Goal: Task Accomplishment & Management: Complete application form

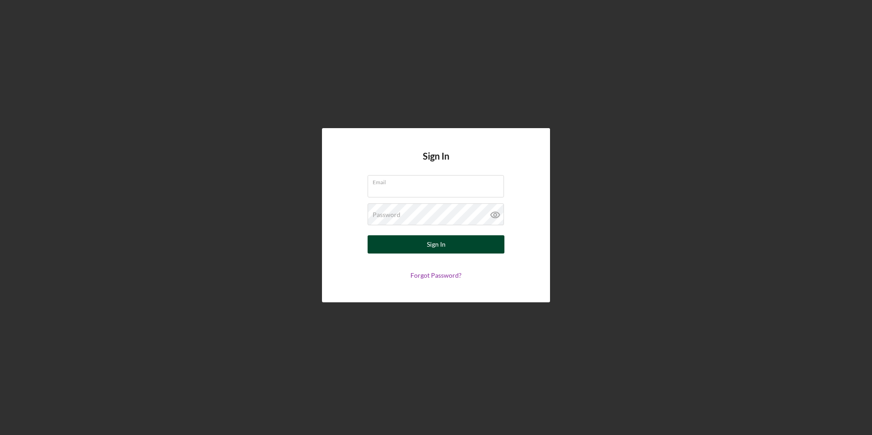
type input "[EMAIL_ADDRESS][DOMAIN_NAME]"
click at [428, 242] on div "Sign In" at bounding box center [436, 244] width 19 height 18
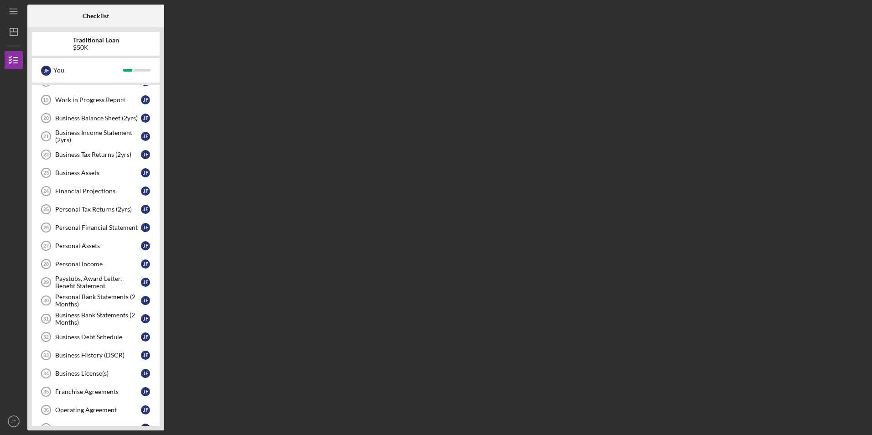
scroll to position [91, 0]
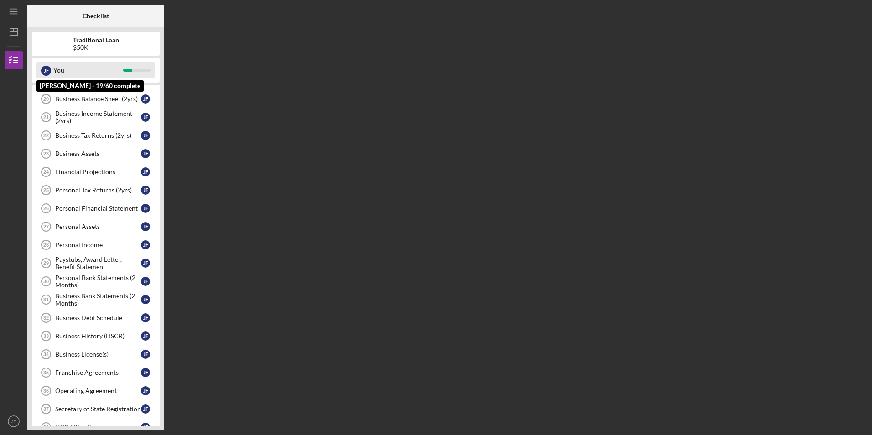
click at [108, 69] on div "You" at bounding box center [88, 69] width 70 height 15
click at [133, 49] on div "Traditional Loan $50K" at bounding box center [96, 43] width 128 height 15
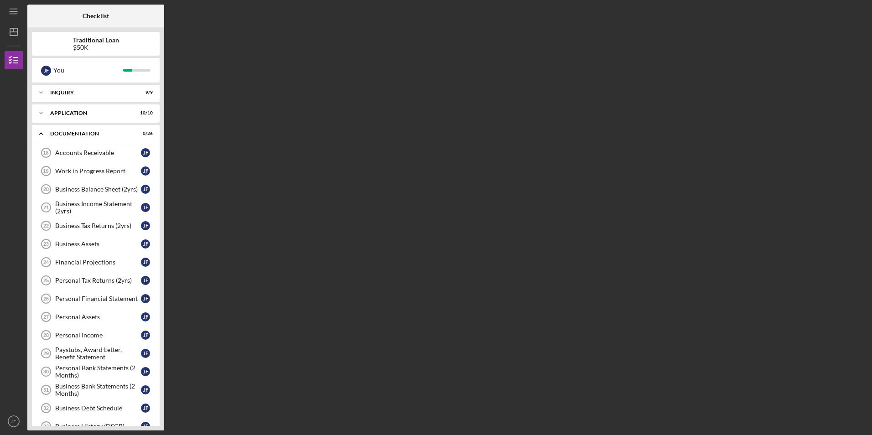
scroll to position [0, 0]
click at [127, 154] on div "Accounts Receivable" at bounding box center [98, 153] width 86 height 7
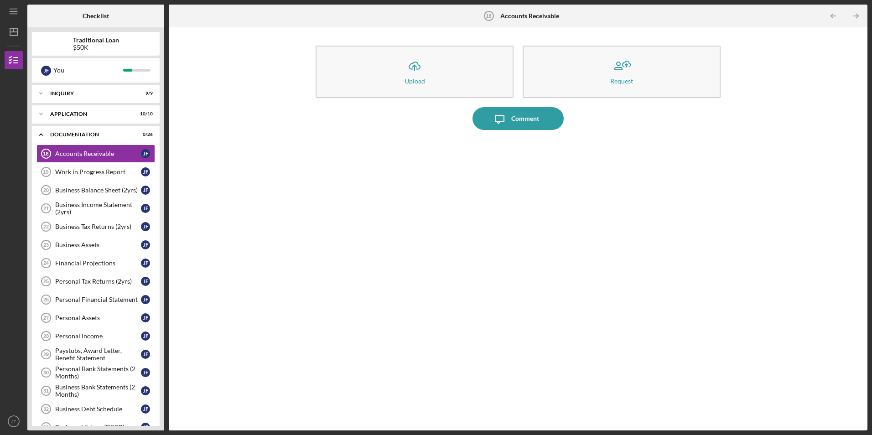
click at [227, 159] on div "Icon/Upload Upload Request Icon/Message Comment" at bounding box center [517, 229] width 689 height 394
click at [129, 155] on div "Accounts Receivable" at bounding box center [98, 153] width 86 height 7
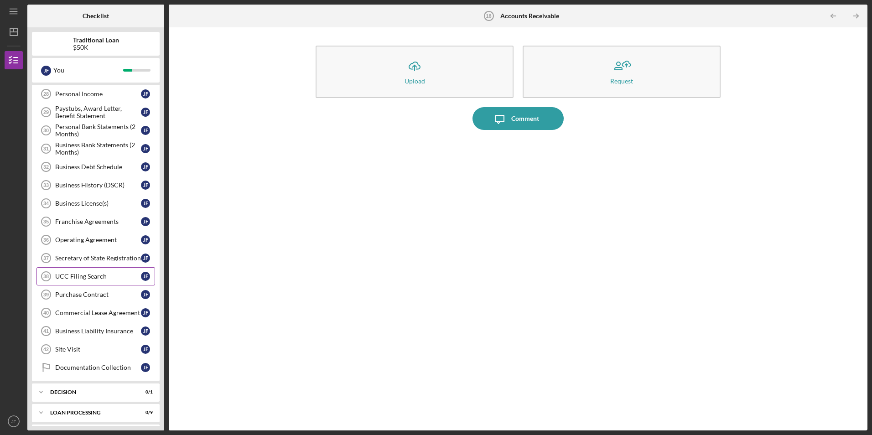
scroll to position [274, 0]
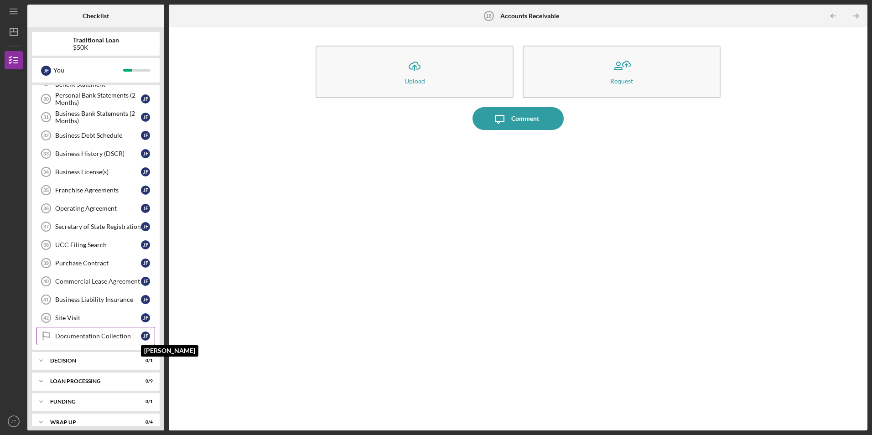
click at [143, 337] on div "[PERSON_NAME]" at bounding box center [145, 335] width 9 height 9
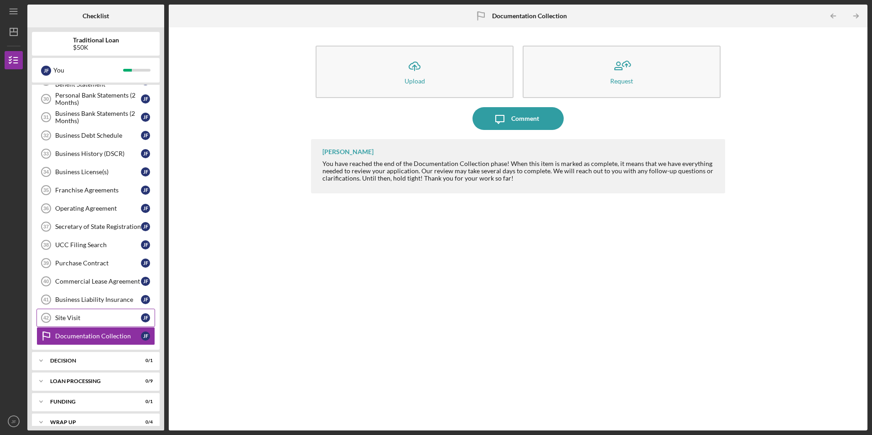
click at [102, 315] on div "Site Visit" at bounding box center [98, 317] width 86 height 7
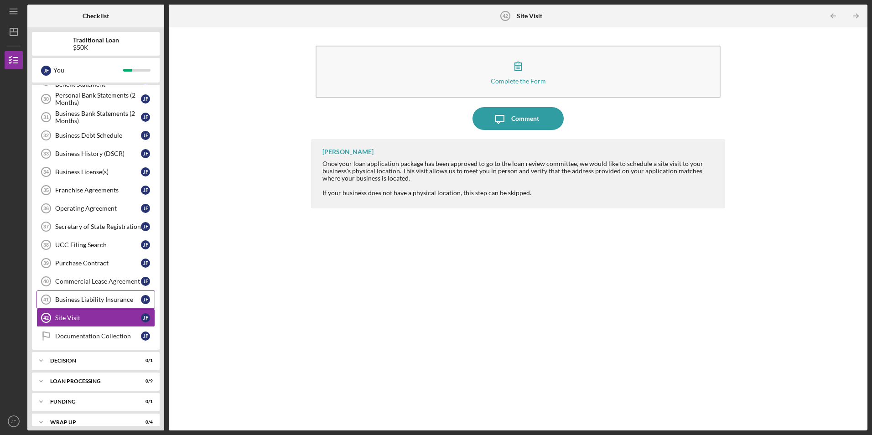
click at [97, 297] on div "Business Liability Insurance" at bounding box center [98, 299] width 86 height 7
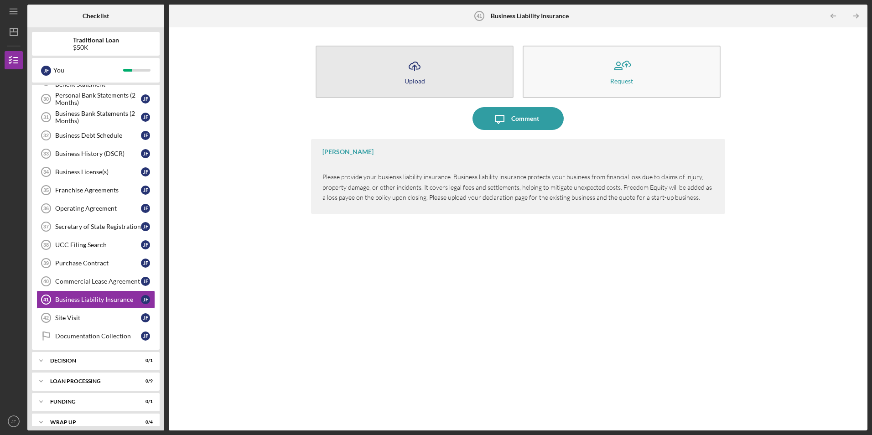
click at [422, 68] on icon "Icon/Upload" at bounding box center [414, 66] width 23 height 23
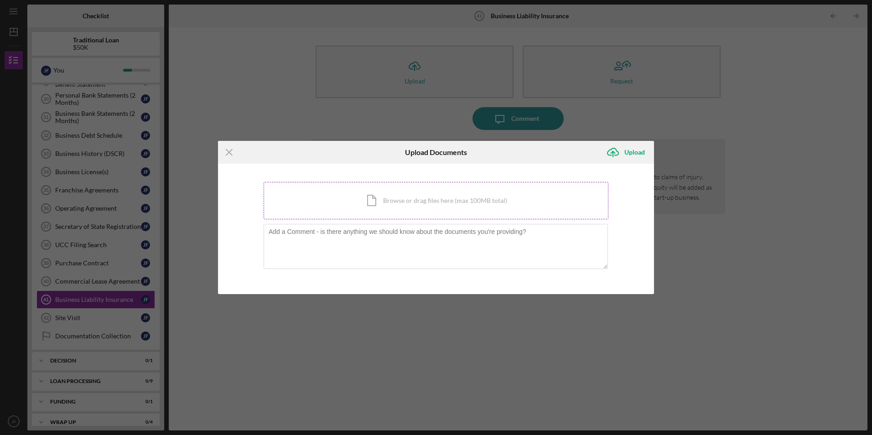
click at [392, 200] on div "Icon/Document Browse or drag files here (max 100MB total) Tap to choose files o…" at bounding box center [435, 200] width 345 height 37
click at [396, 204] on div "Icon/Document Browse or drag files here (max 100MB total) Tap to choose files o…" at bounding box center [435, 200] width 345 height 37
click at [374, 195] on div "Icon/Document Browse or drag files here (max 100MB total) Tap to choose files o…" at bounding box center [435, 200] width 345 height 37
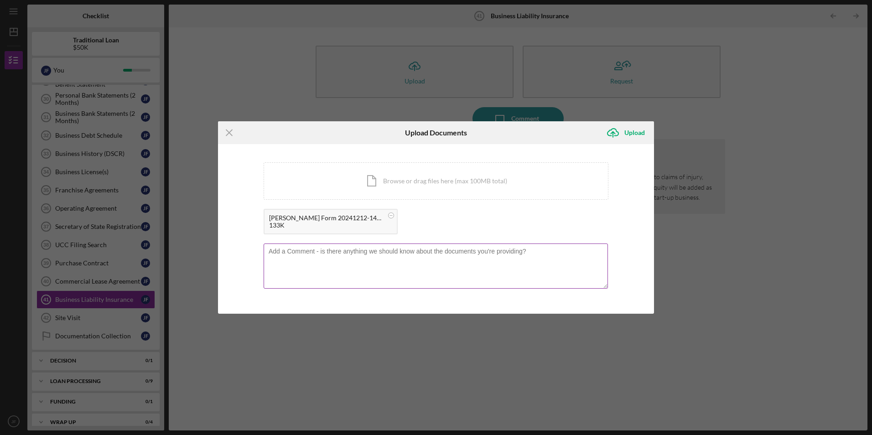
click at [406, 271] on textarea at bounding box center [435, 265] width 344 height 45
type textarea "P"
click at [619, 134] on icon "Icon/Upload" at bounding box center [612, 132] width 23 height 23
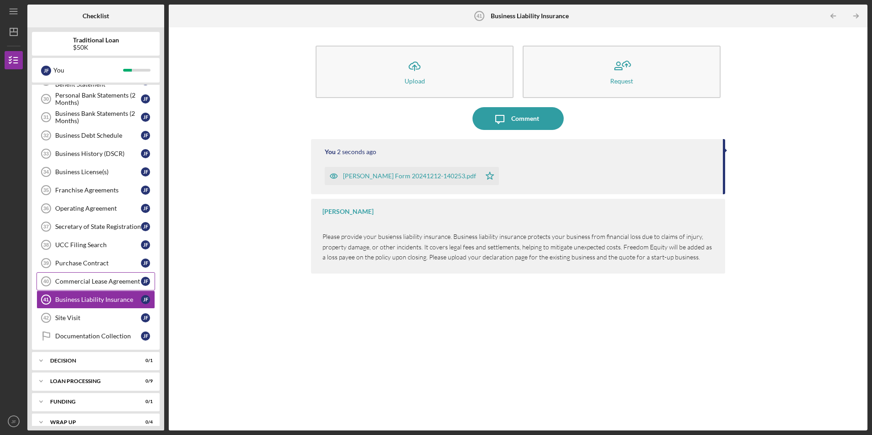
click at [85, 277] on link "Commercial Lease Agreement 40 Commercial Lease Agreement [PERSON_NAME]" at bounding box center [95, 281] width 119 height 18
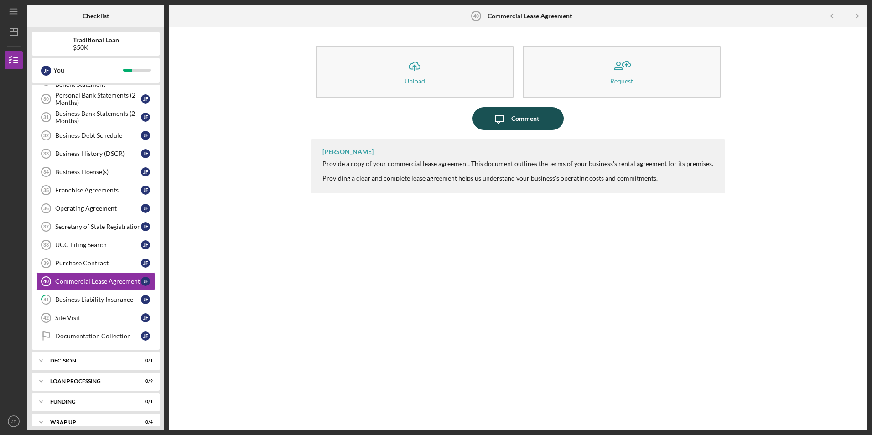
click at [545, 121] on button "Icon/Message Comment" at bounding box center [517, 118] width 91 height 23
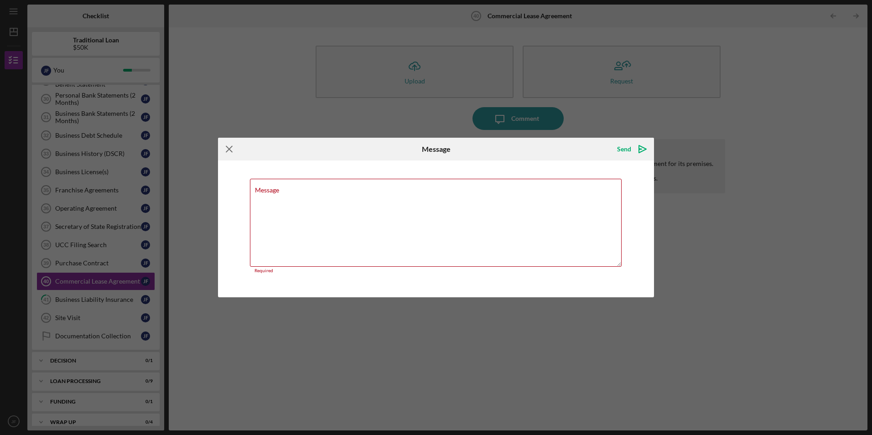
click at [229, 153] on icon "Icon/Menu Close" at bounding box center [229, 149] width 23 height 23
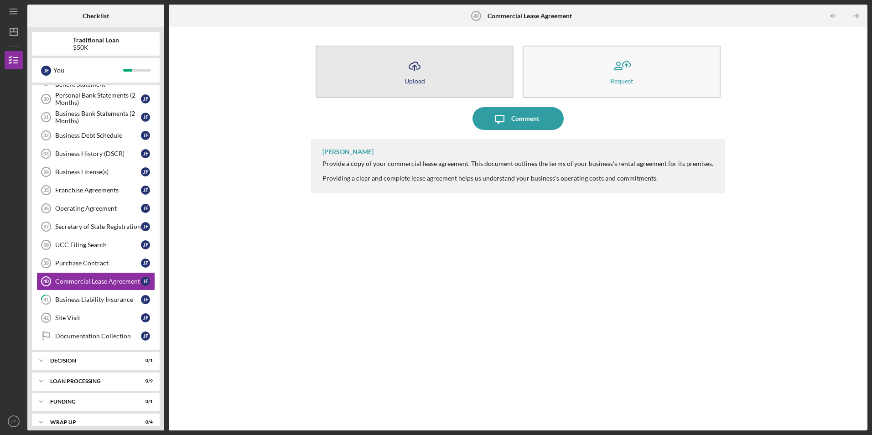
click at [417, 85] on button "Icon/Upload Upload" at bounding box center [414, 72] width 198 height 52
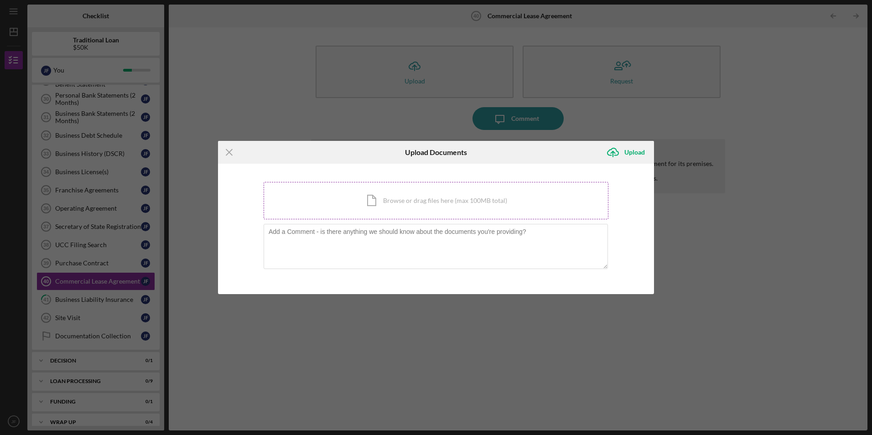
click at [372, 205] on div "Icon/Document Browse or drag files here (max 100MB total) Tap to choose files o…" at bounding box center [435, 200] width 345 height 37
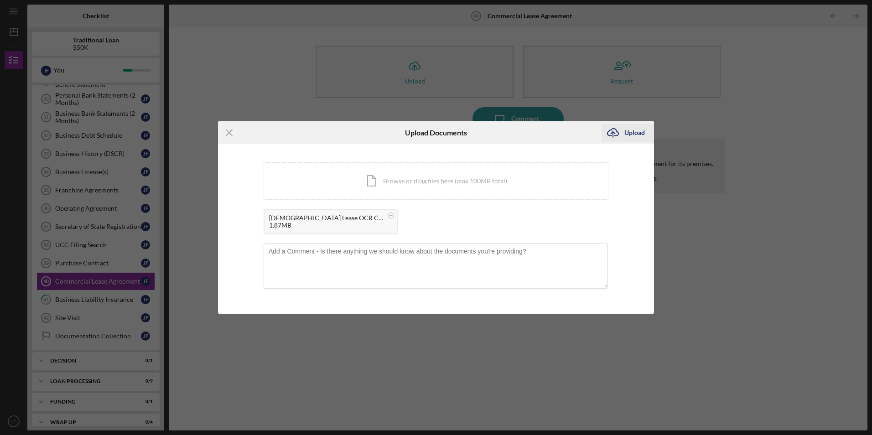
click at [630, 133] on div "Upload" at bounding box center [634, 133] width 21 height 18
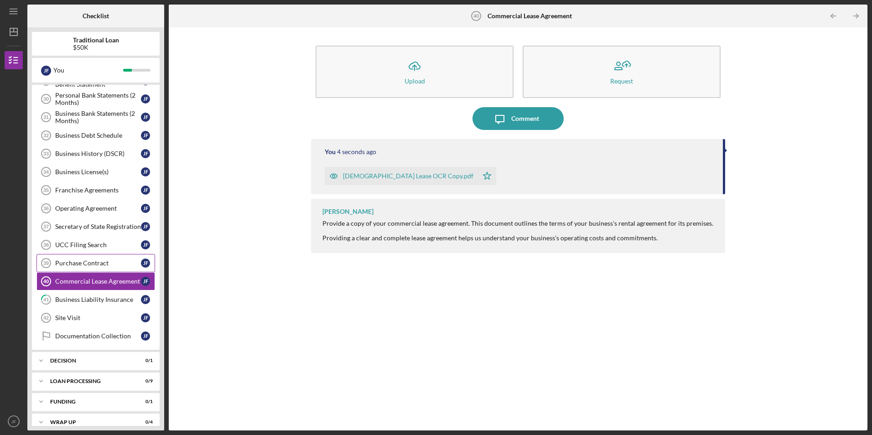
click at [71, 258] on link "Purchase Contract 39 Purchase Contract [PERSON_NAME]" at bounding box center [95, 263] width 119 height 18
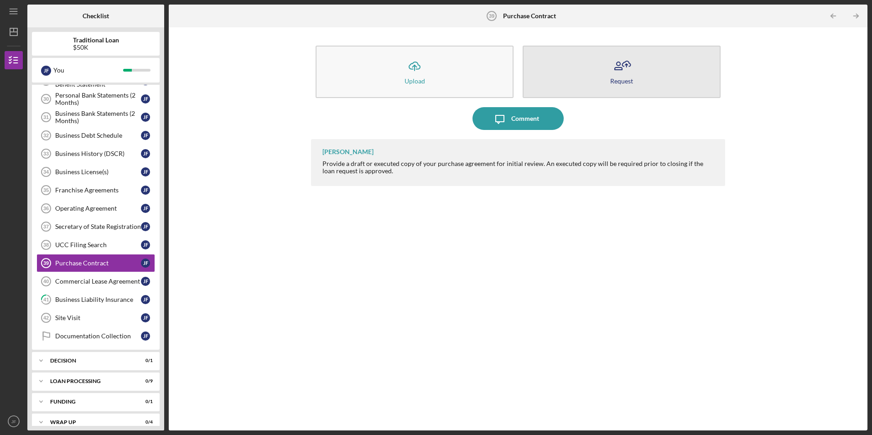
click at [575, 83] on button "Request" at bounding box center [621, 72] width 198 height 52
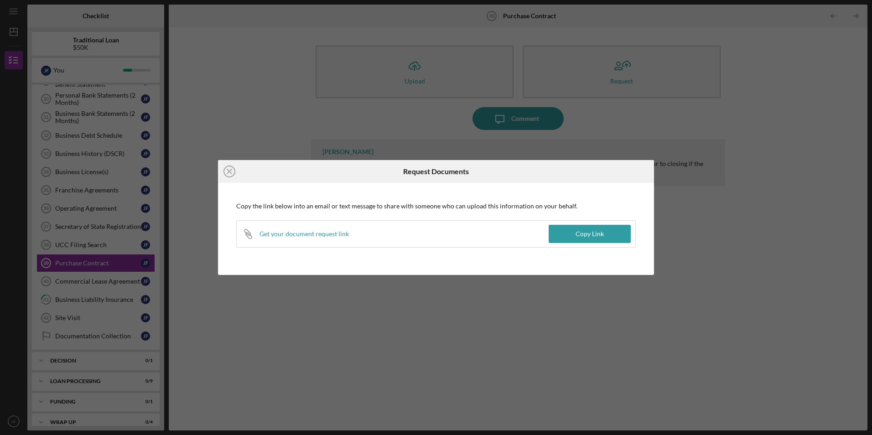
click at [388, 238] on div "Icon/Link Get your document request link" at bounding box center [393, 234] width 312 height 26
click at [318, 232] on div "Get your document request link" at bounding box center [303, 233] width 89 height 7
click at [551, 202] on p "Copy the link below into an email or text message to share with someone who can…" at bounding box center [435, 206] width 399 height 10
click at [491, 126] on div "Icon/Close Request Documents Copy the link below into an email or text message …" at bounding box center [436, 217] width 872 height 435
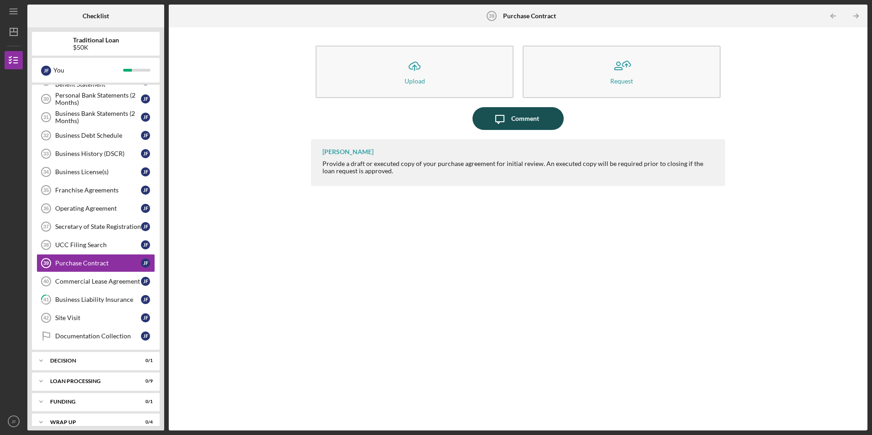
click at [491, 121] on icon "Icon/Message" at bounding box center [499, 118] width 23 height 23
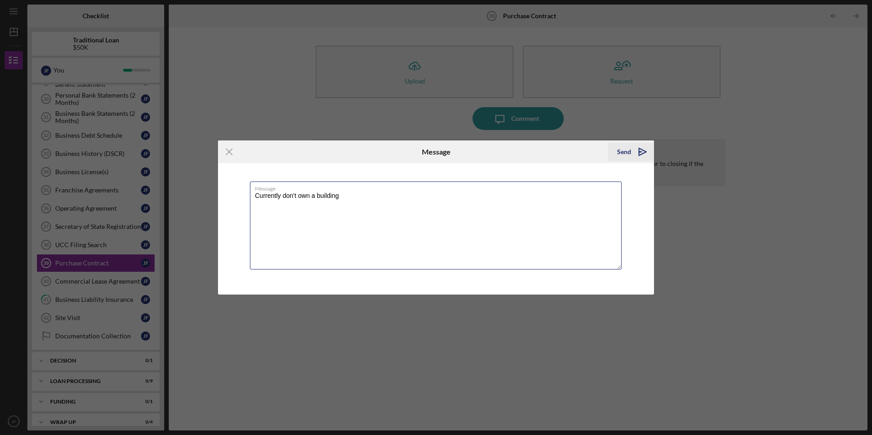
type textarea "Currently don't own a building"
click at [625, 150] on div "Send" at bounding box center [624, 152] width 14 height 18
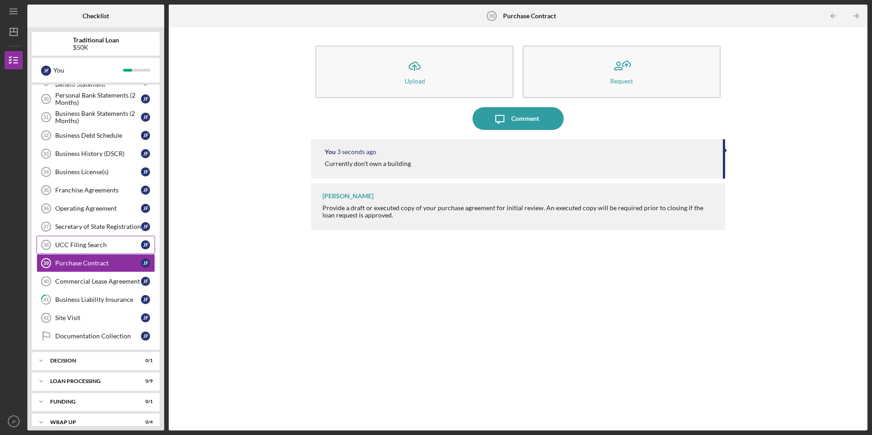
click at [92, 251] on link "UCC Filing Search 38 UCC Filing Search [PERSON_NAME]" at bounding box center [95, 245] width 119 height 18
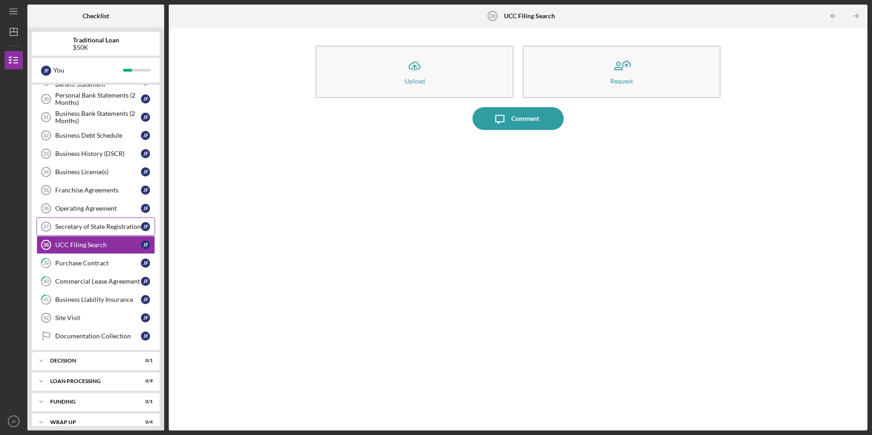
click at [115, 227] on div "Secretary of State Registration" at bounding box center [98, 226] width 86 height 7
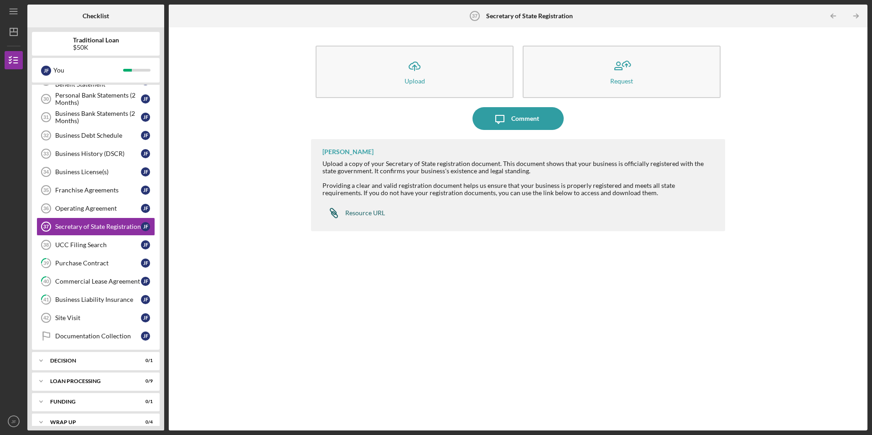
click at [371, 217] on link "Icon/Link Resource URL" at bounding box center [353, 213] width 62 height 18
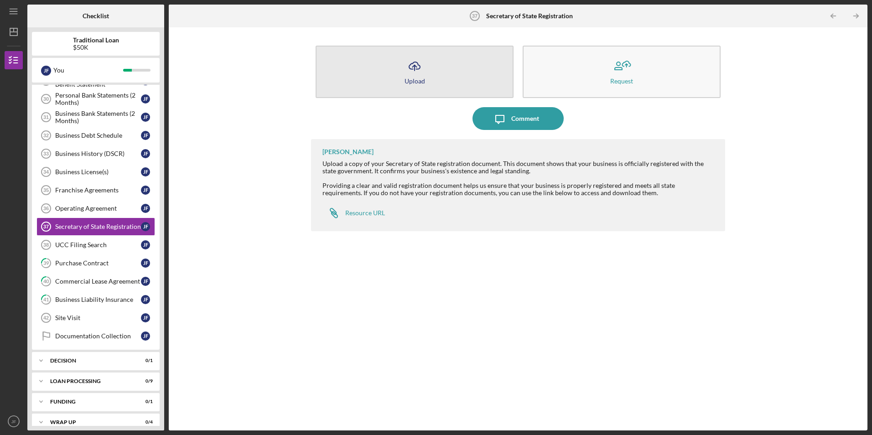
click at [405, 70] on icon "Icon/Upload" at bounding box center [414, 66] width 23 height 23
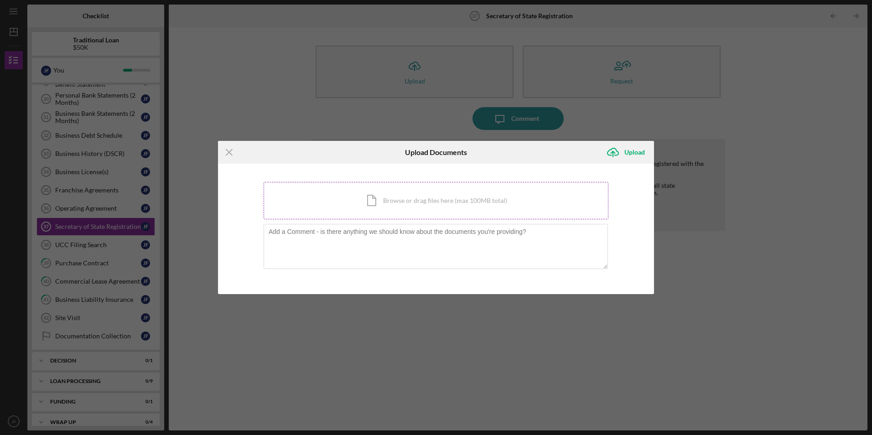
click at [388, 191] on div "Icon/Document Browse or drag files here (max 100MB total) Tap to choose files o…" at bounding box center [435, 200] width 345 height 37
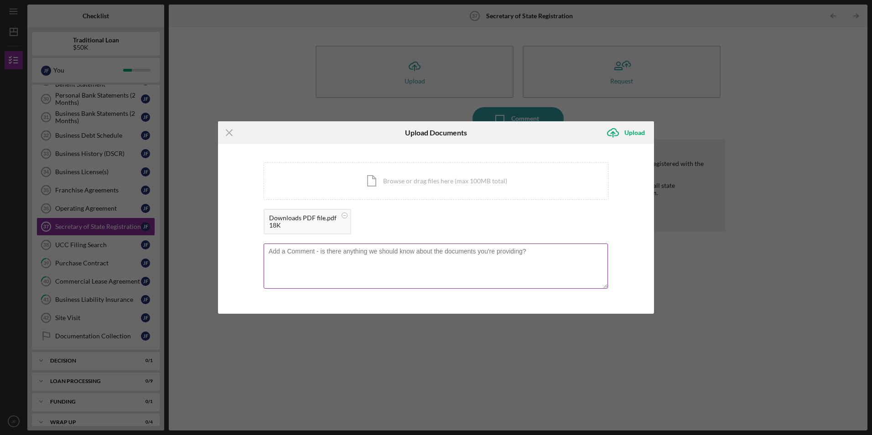
click at [359, 259] on textarea at bounding box center [435, 265] width 344 height 45
click at [606, 127] on icon "Icon/Upload" at bounding box center [612, 132] width 23 height 23
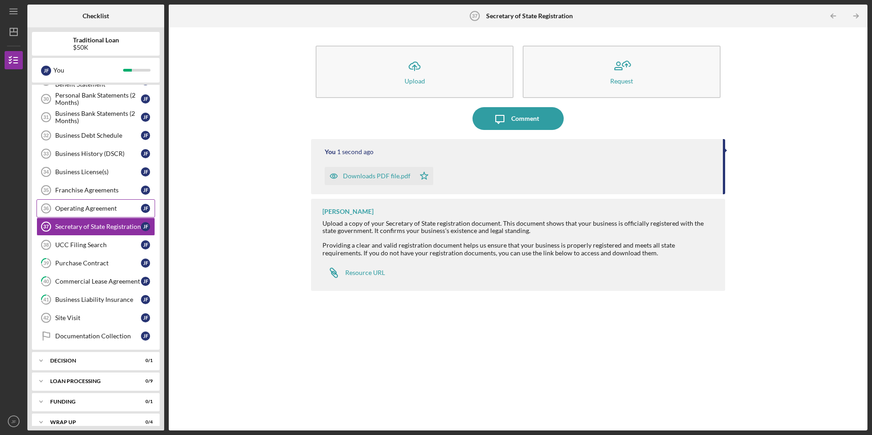
click at [89, 205] on div "Operating Agreement" at bounding box center [98, 208] width 86 height 7
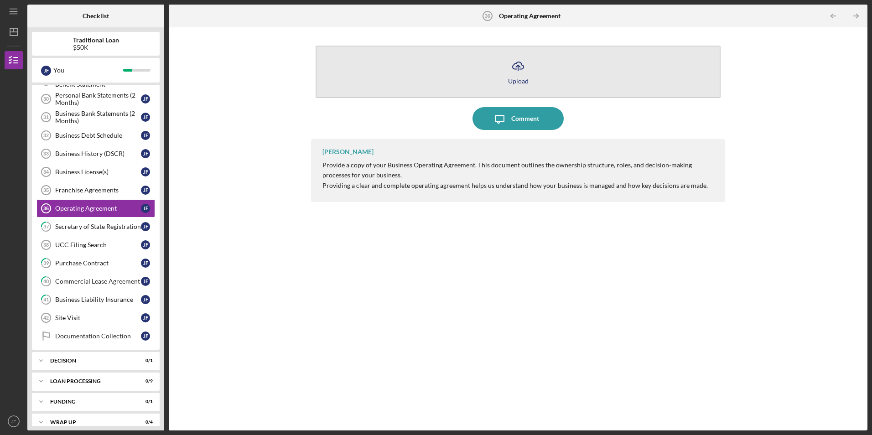
click at [504, 68] on button "Icon/Upload Upload" at bounding box center [517, 72] width 404 height 52
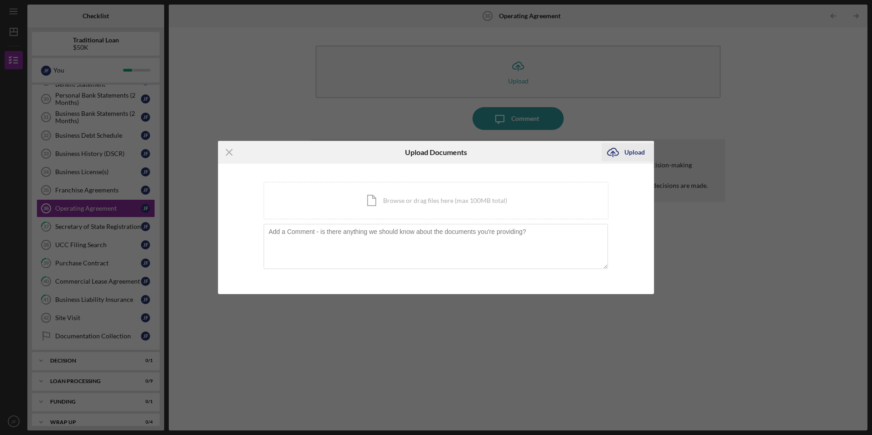
click at [619, 151] on icon "Icon/Upload" at bounding box center [612, 152] width 23 height 23
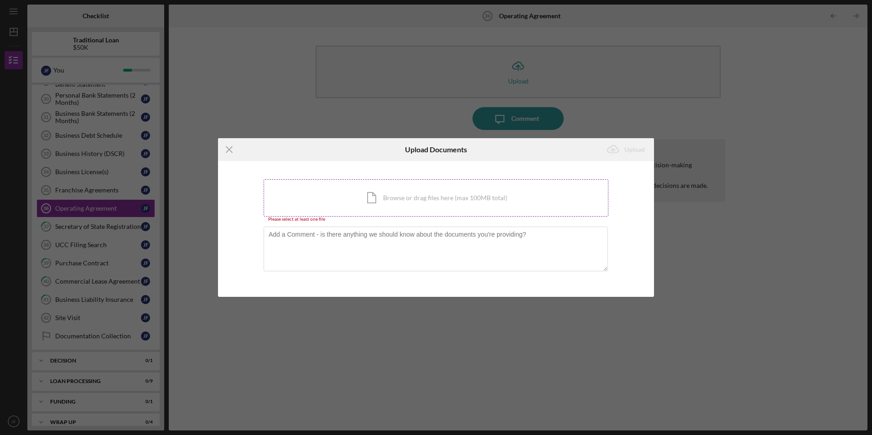
click at [392, 195] on div "Icon/Document Browse or drag files here (max 100MB total) Tap to choose files o…" at bounding box center [435, 197] width 345 height 37
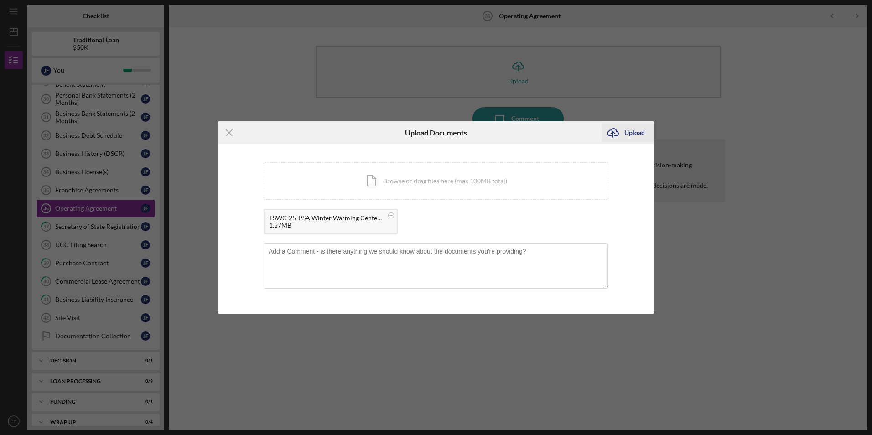
click at [625, 134] on div "Upload" at bounding box center [634, 133] width 21 height 18
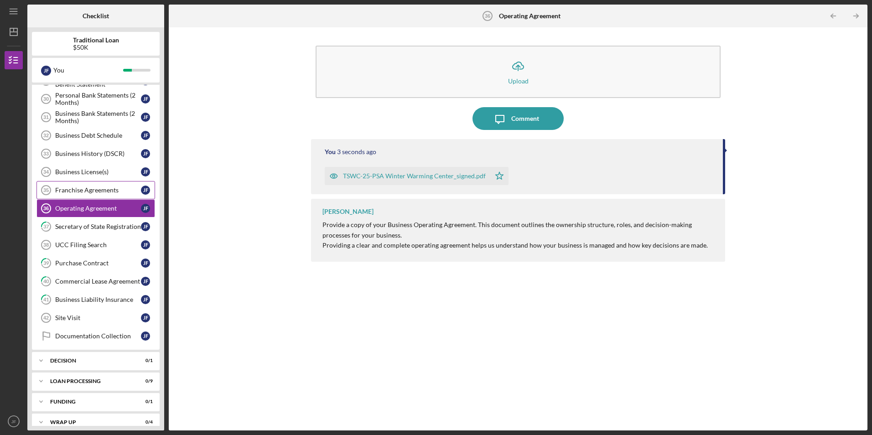
click at [102, 191] on div "Franchise Agreements" at bounding box center [98, 189] width 86 height 7
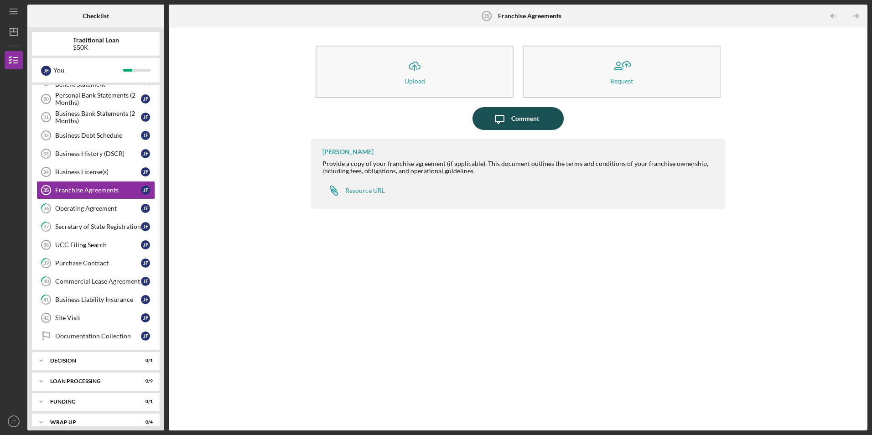
click at [527, 117] on div "Comment" at bounding box center [525, 118] width 28 height 23
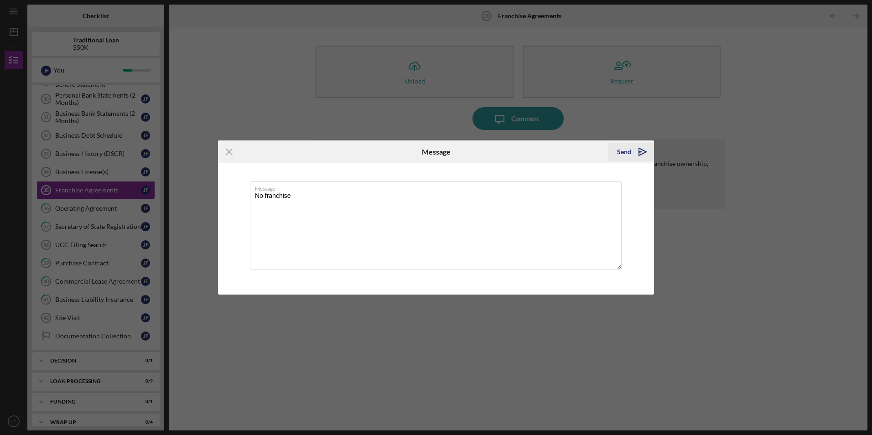
type textarea "No franchise"
click at [636, 153] on icon "Icon/icon-invite-send" at bounding box center [642, 151] width 23 height 23
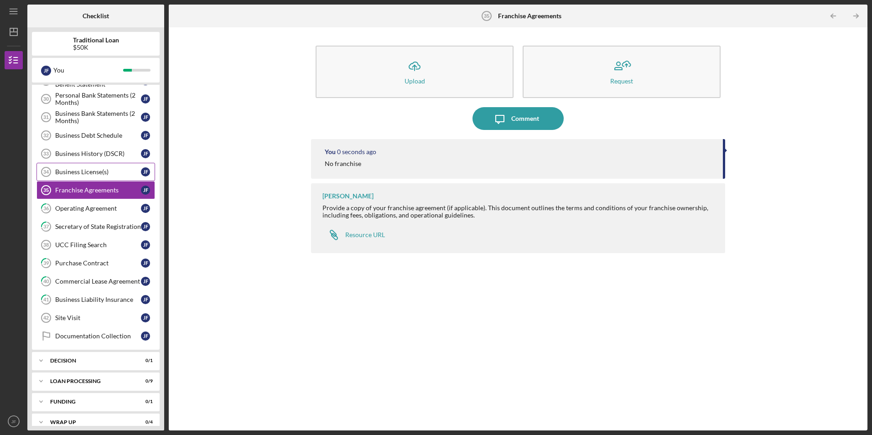
click at [94, 170] on div "Business License(s)" at bounding box center [98, 171] width 86 height 7
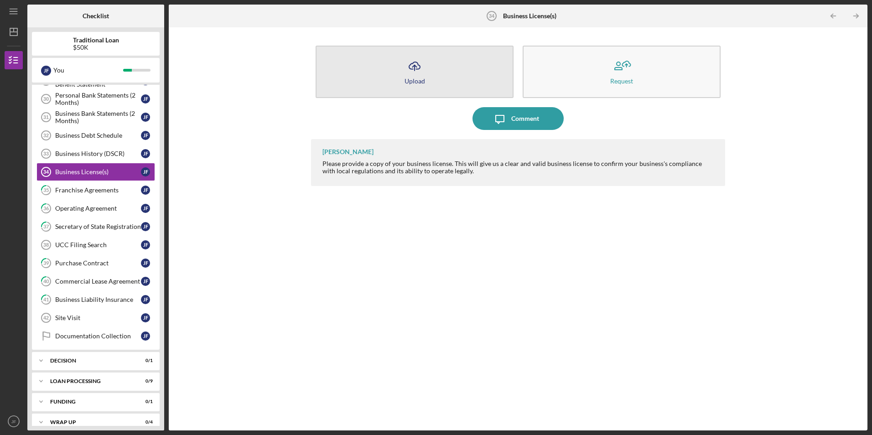
click at [430, 75] on button "Icon/Upload Upload" at bounding box center [414, 72] width 198 height 52
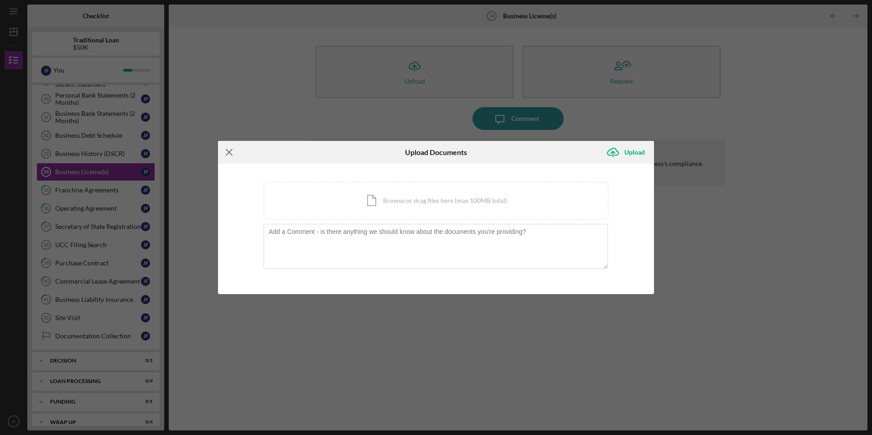
click at [232, 150] on line at bounding box center [229, 153] width 6 height 6
